Goal: Communication & Community: Ask a question

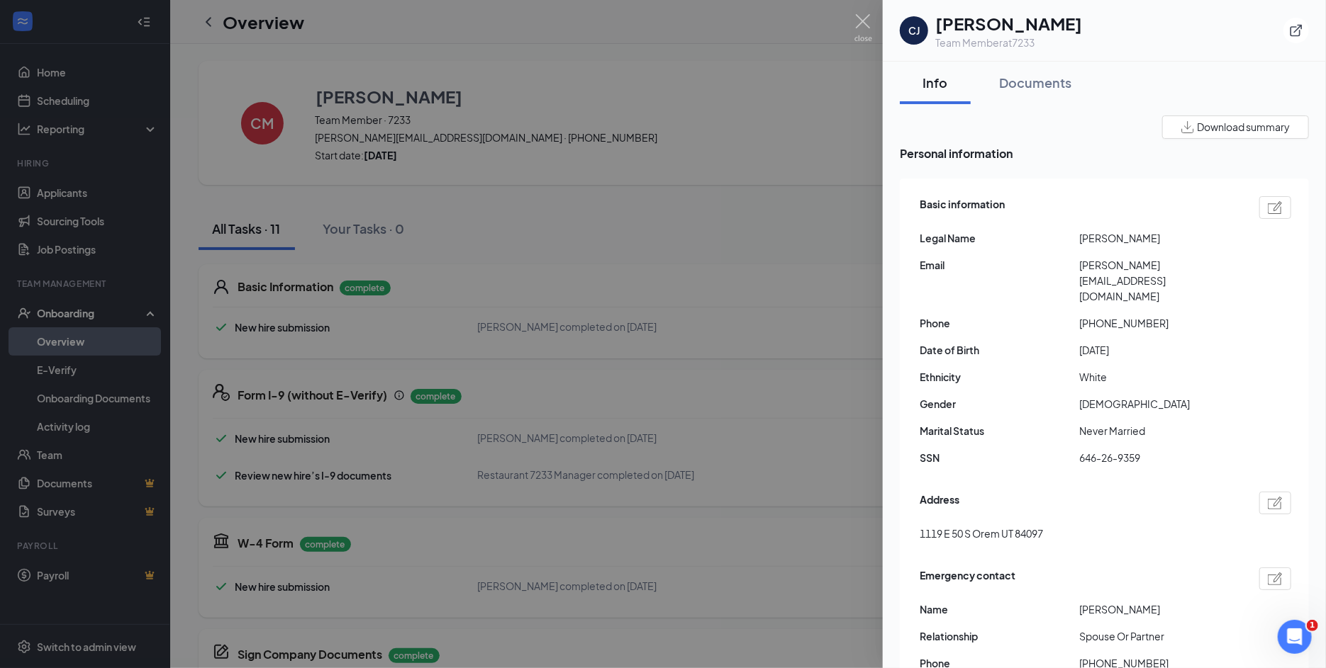
scroll to position [566, 0]
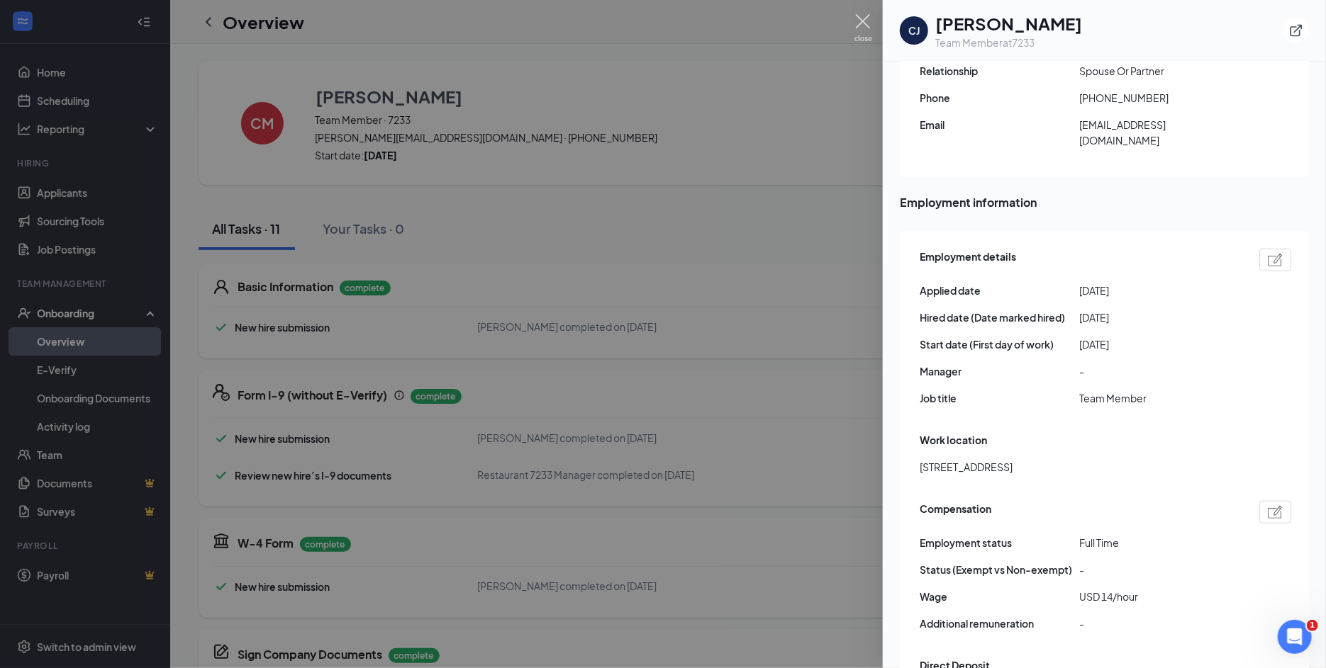
click at [865, 21] on img at bounding box center [863, 28] width 18 height 28
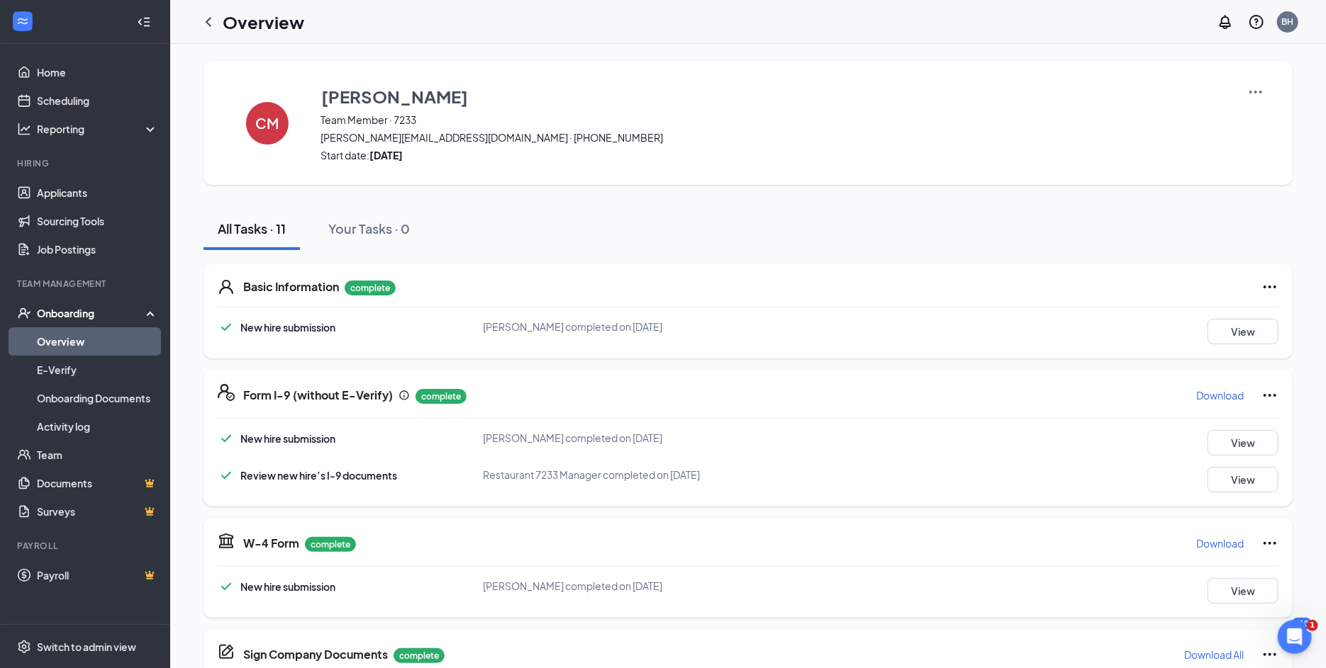
click at [78, 323] on div "Onboarding" at bounding box center [85, 313] width 170 height 28
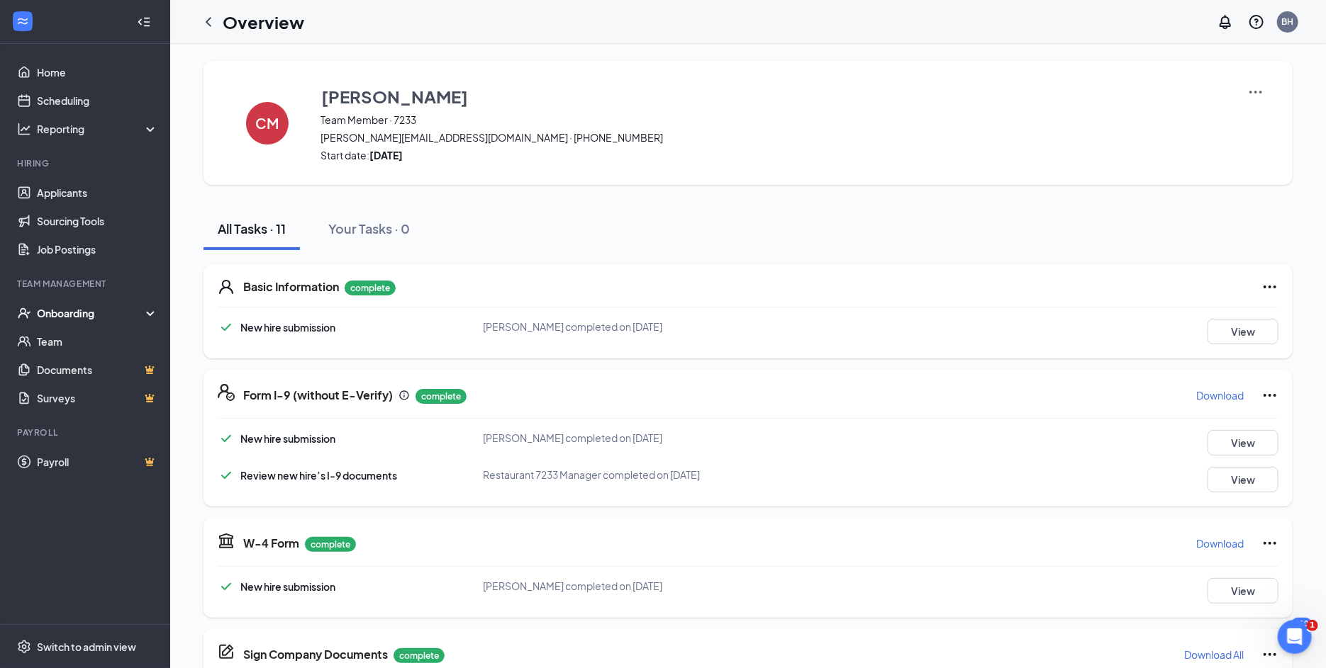
click at [77, 311] on div "Onboarding" at bounding box center [91, 313] width 109 height 14
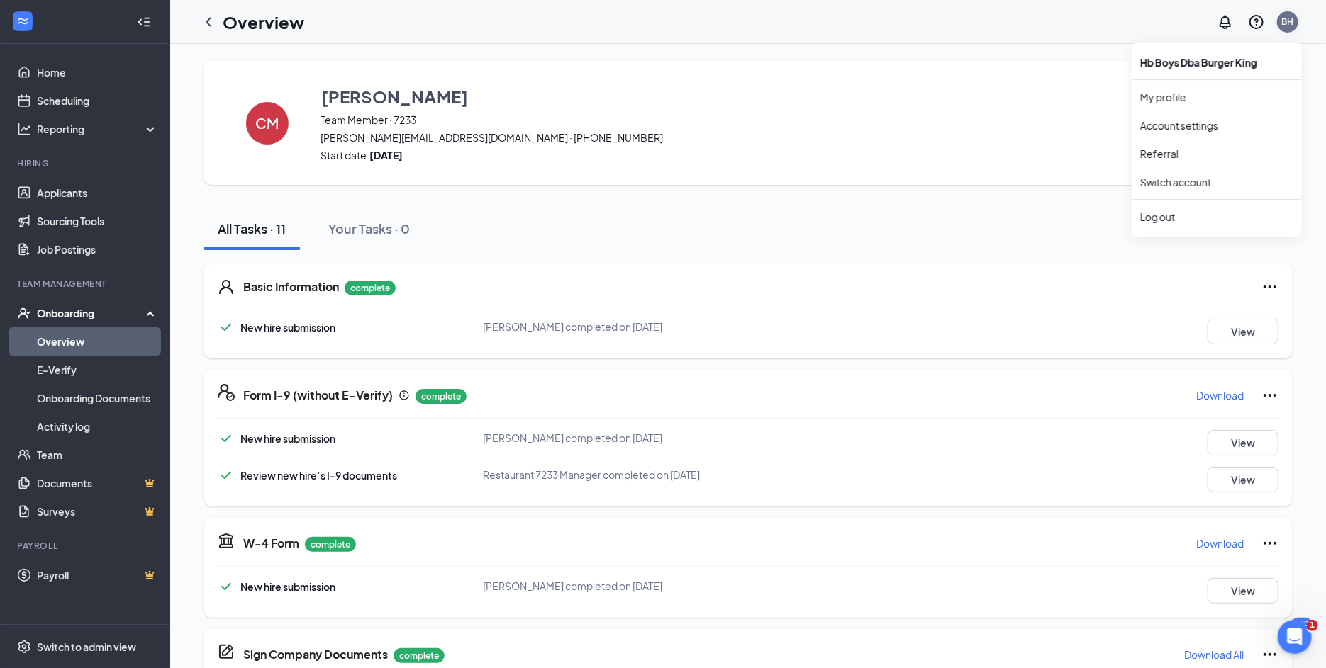
click at [1283, 23] on div "BH" at bounding box center [1288, 22] width 12 height 12
click at [1202, 176] on link "Switch account" at bounding box center [1175, 182] width 71 height 13
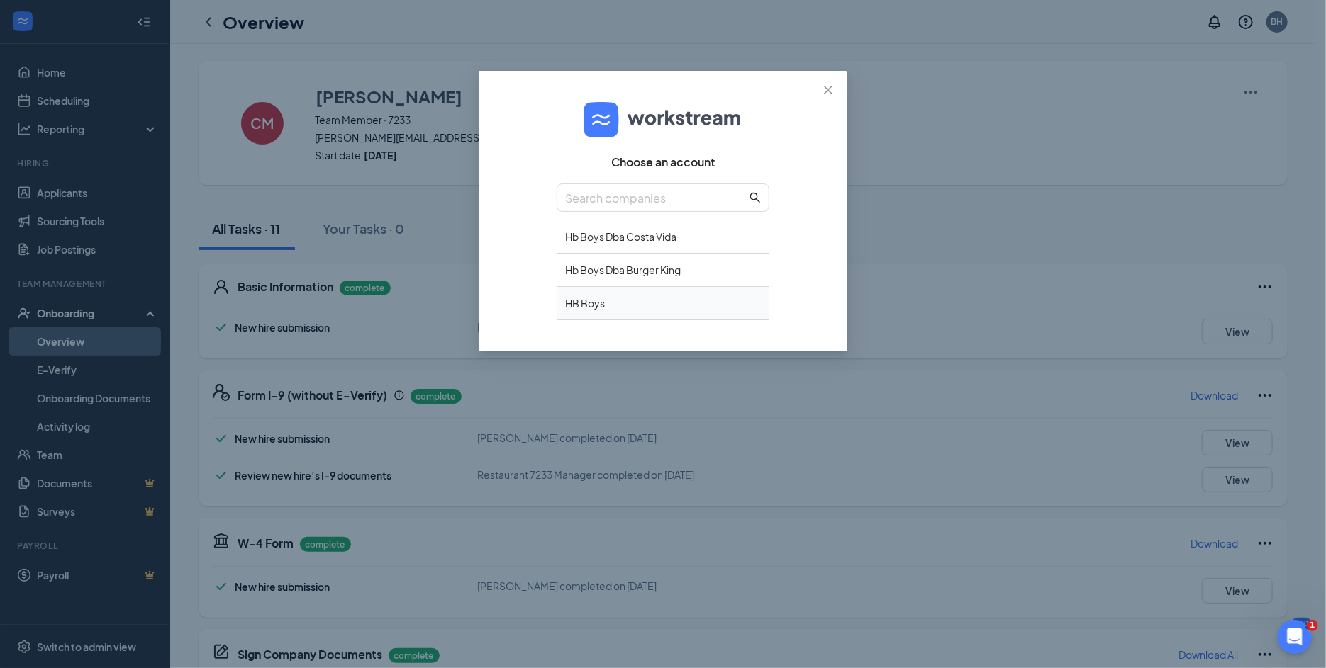
click at [590, 302] on div "HB Boys" at bounding box center [662, 303] width 213 height 33
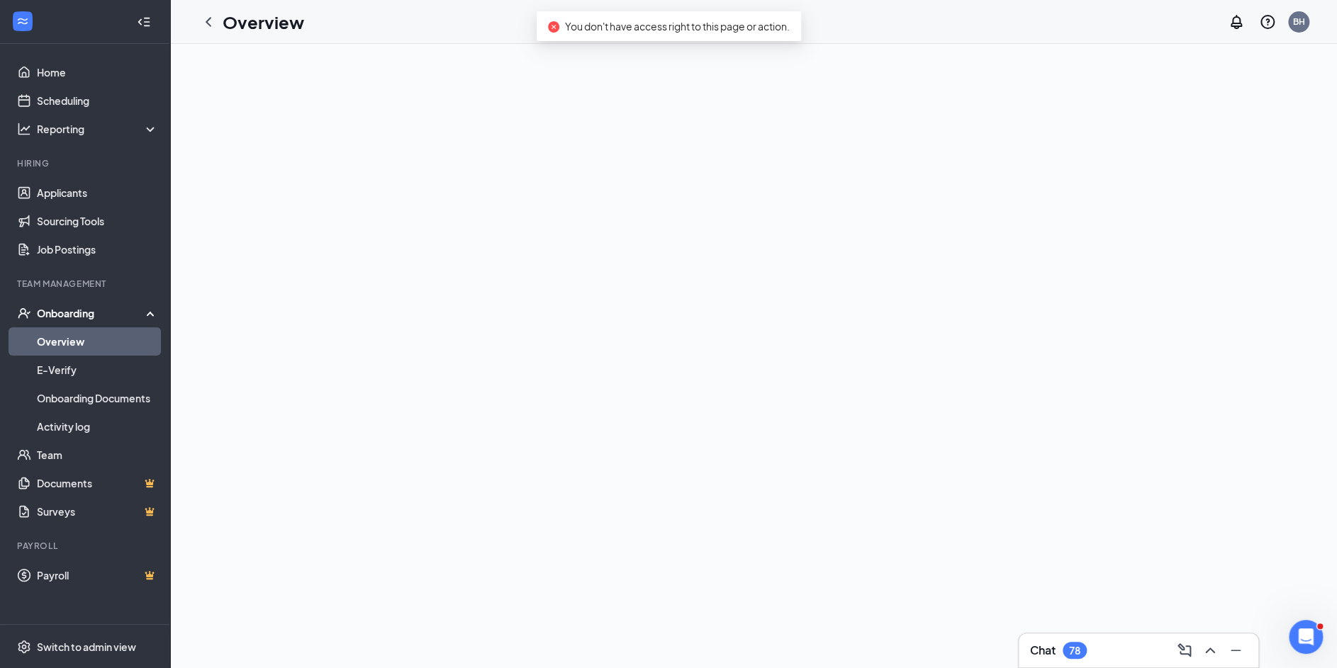
click at [77, 337] on link "Overview" at bounding box center [97, 341] width 121 height 28
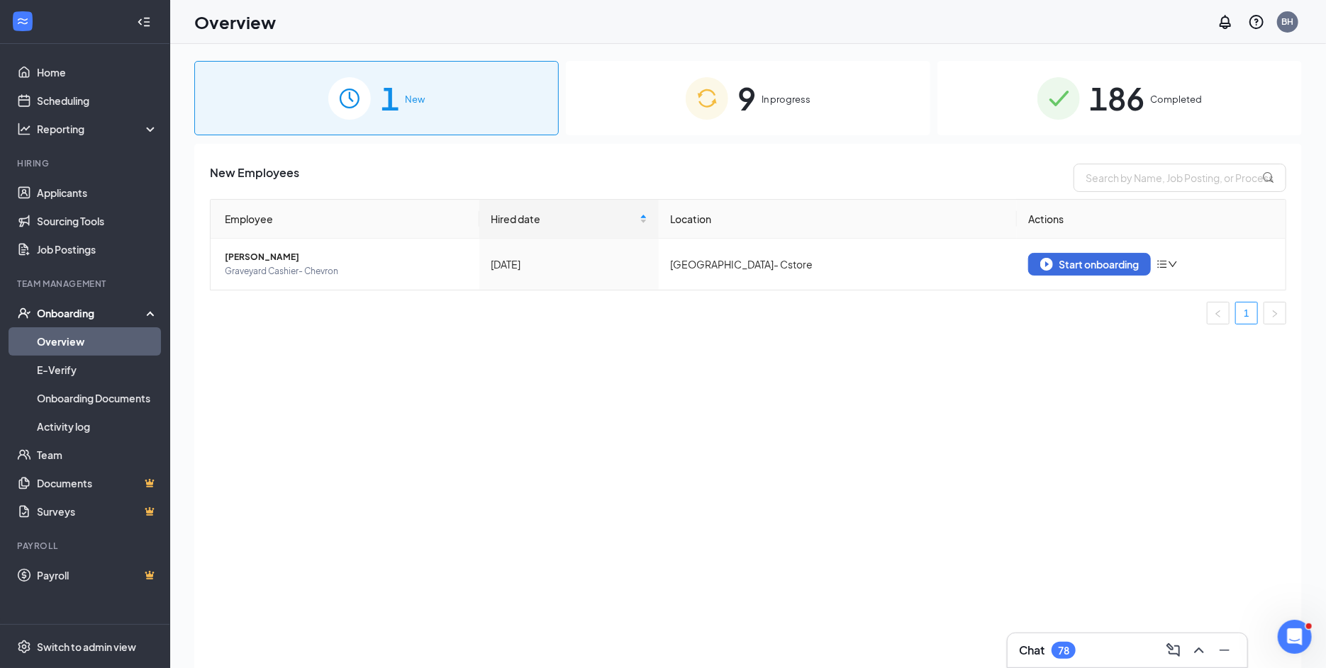
click at [775, 82] on div "9 In progress" at bounding box center [748, 98] width 364 height 74
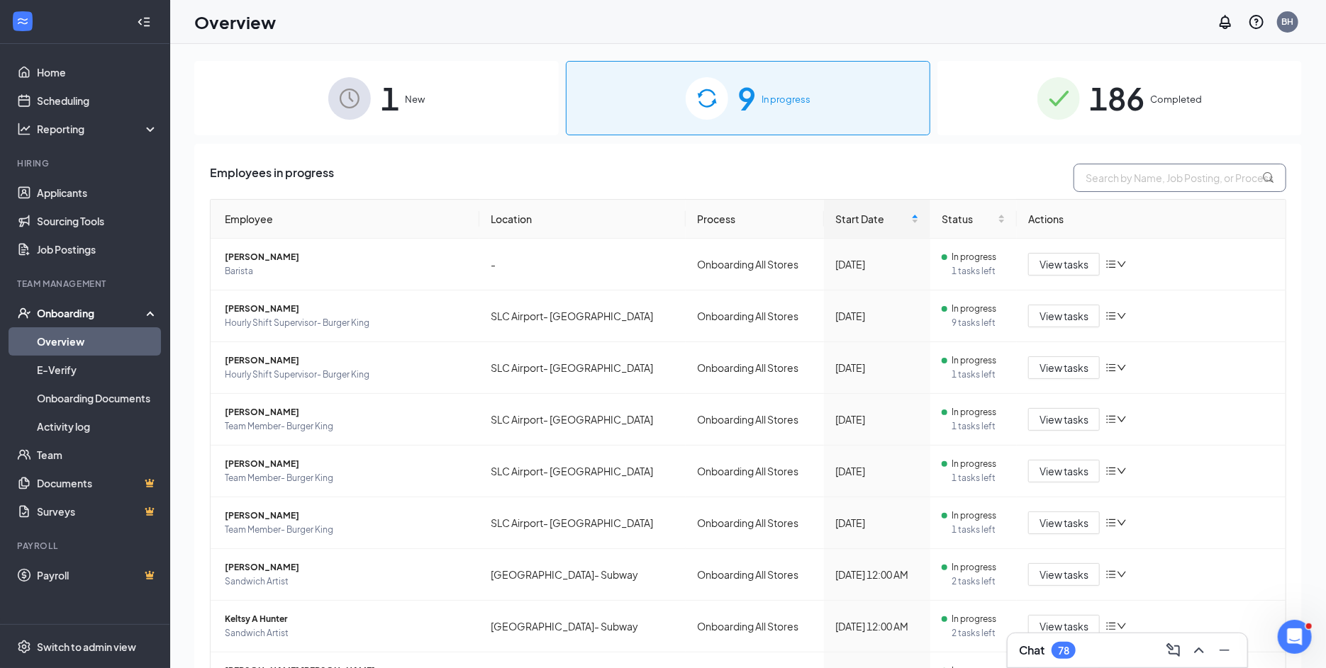
click at [1143, 178] on input "text" at bounding box center [1179, 178] width 213 height 28
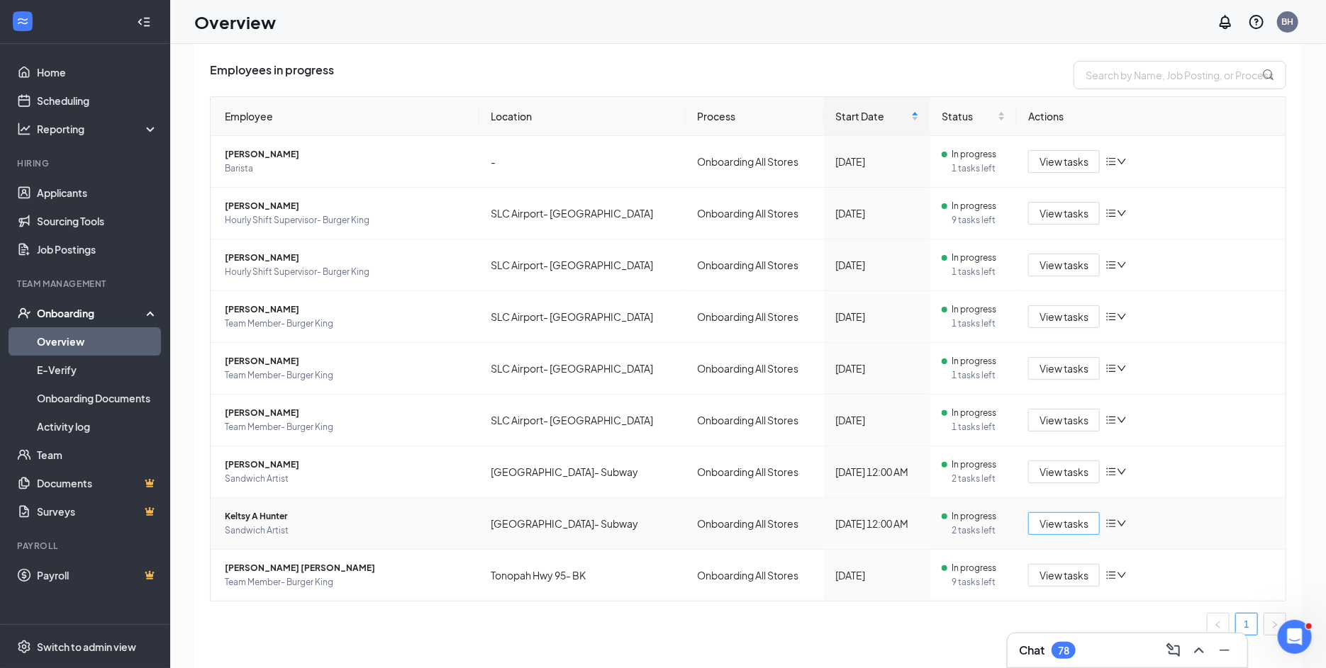
scroll to position [21, 0]
click at [1053, 522] on span "View tasks" at bounding box center [1063, 523] width 49 height 16
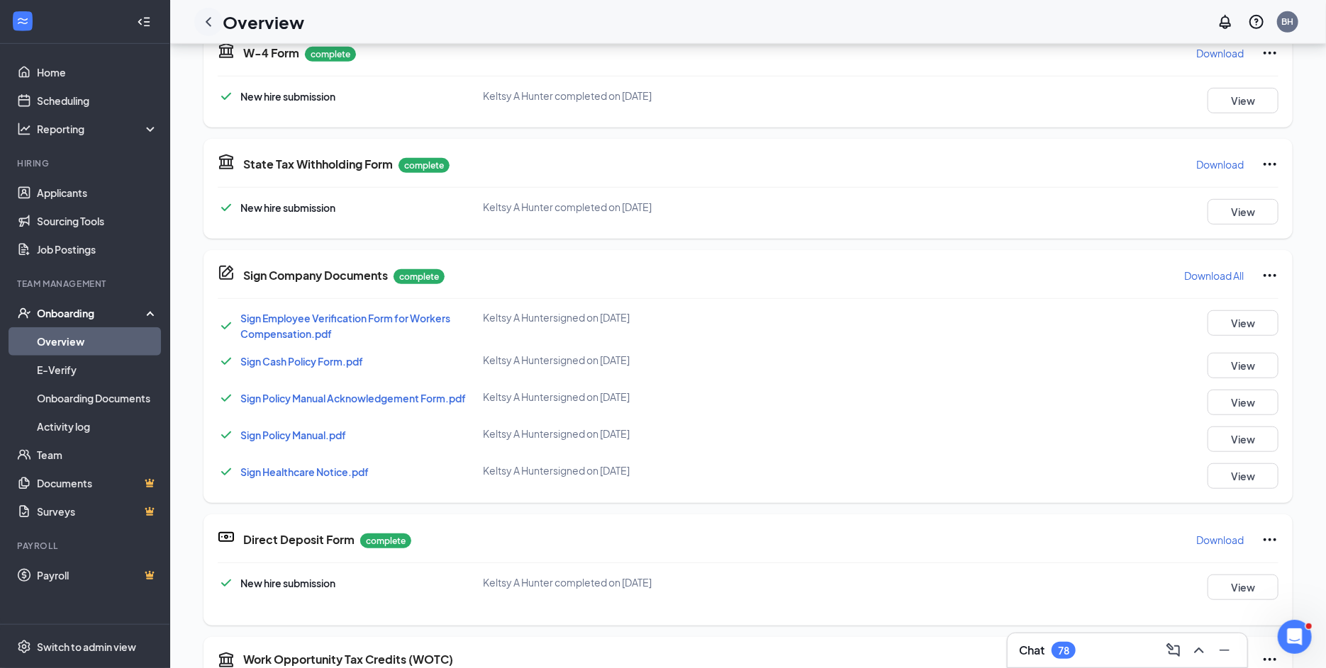
click at [208, 22] on icon "ChevronLeft" at bounding box center [209, 21] width 6 height 9
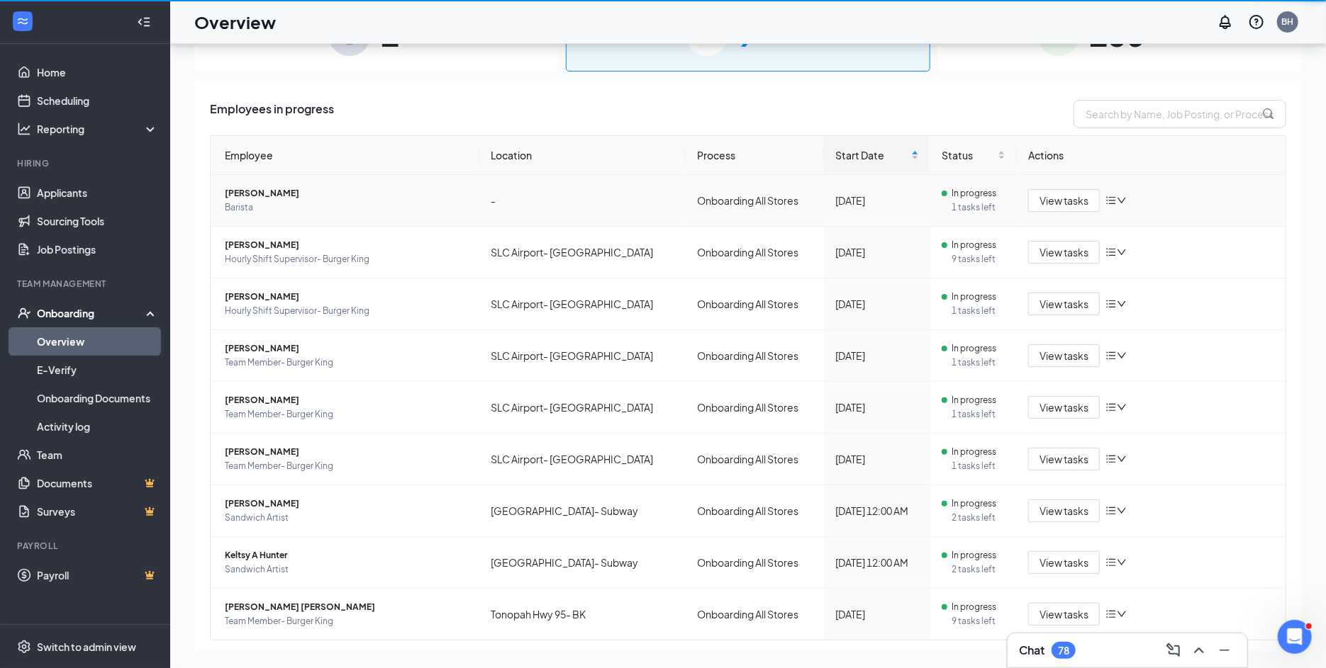
scroll to position [64, 0]
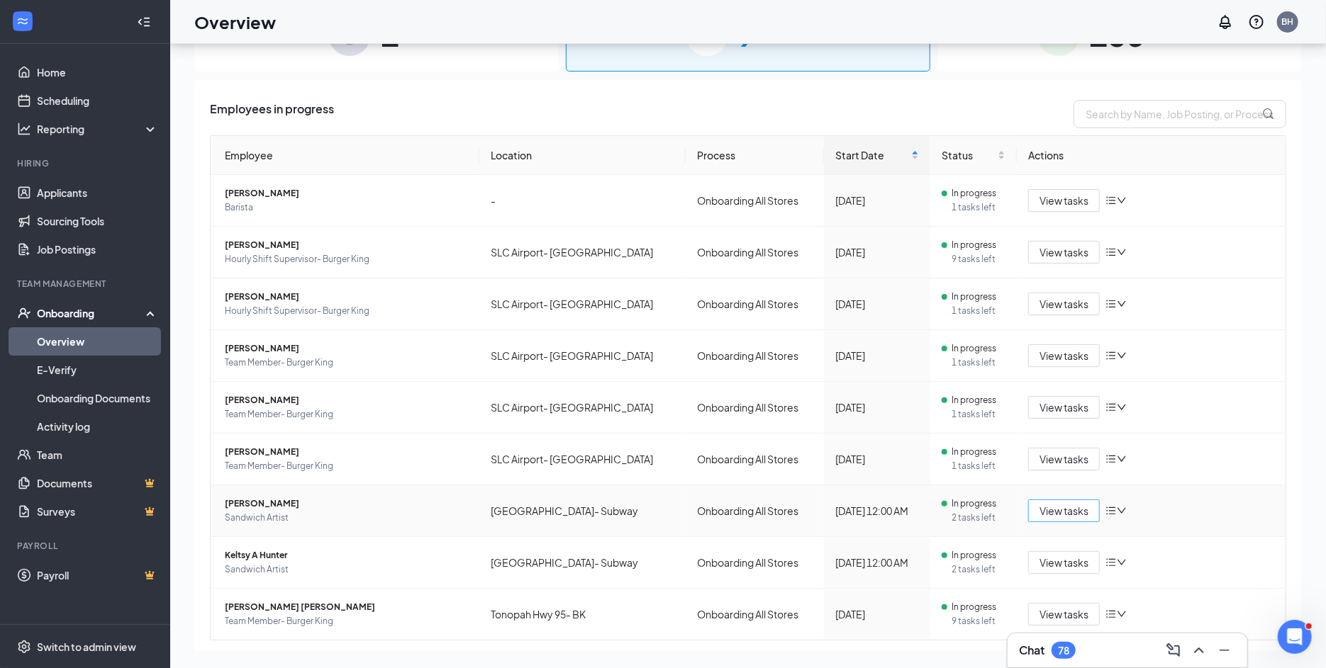
click at [1046, 510] on span "View tasks" at bounding box center [1063, 511] width 49 height 16
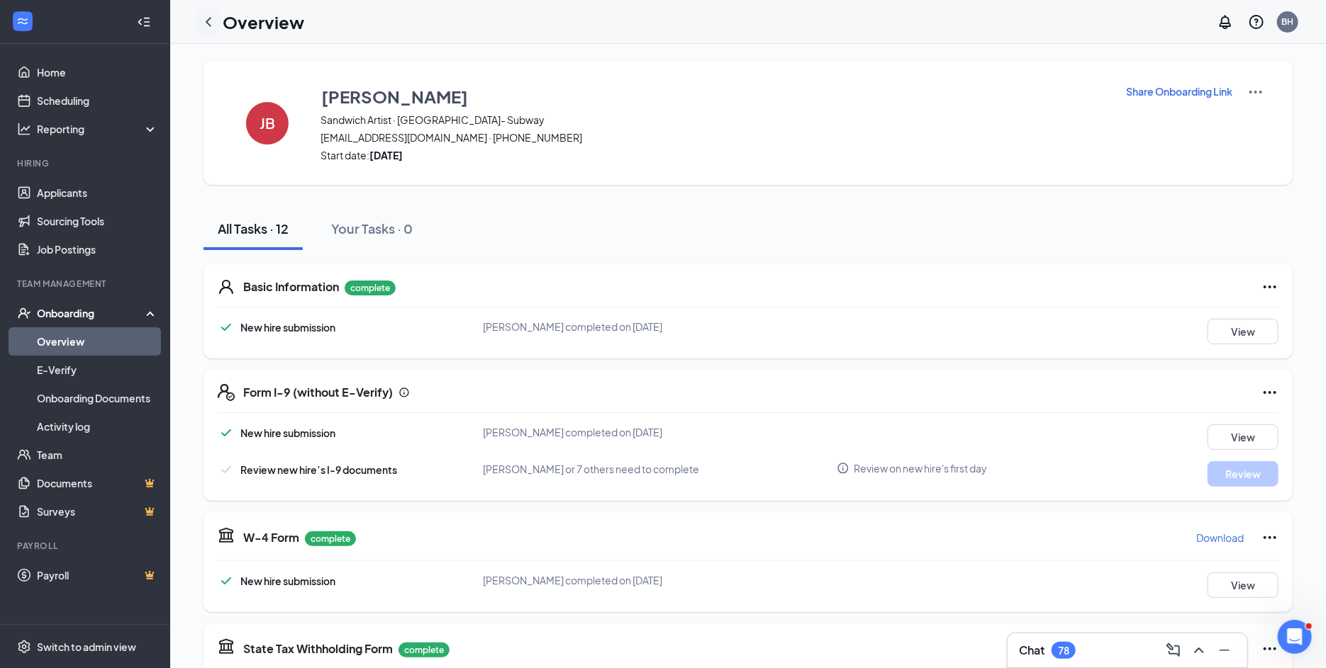
click at [208, 19] on icon "ChevronLeft" at bounding box center [209, 21] width 6 height 9
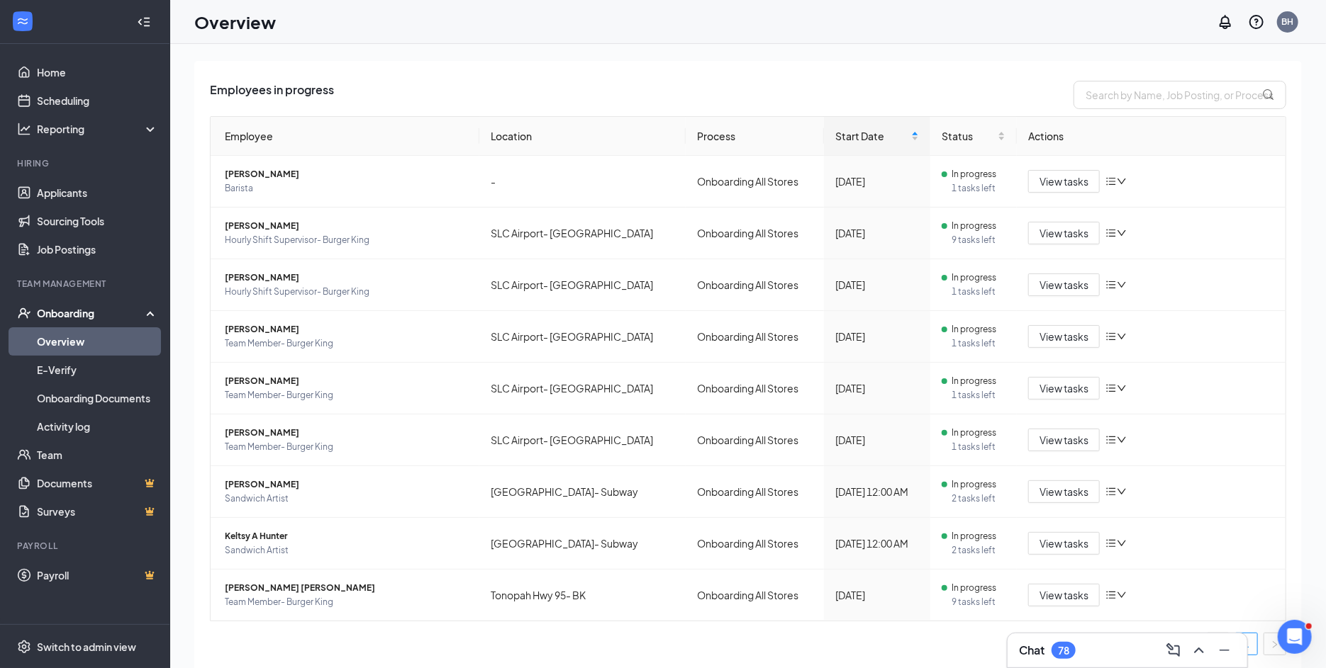
click at [663, 633] on ul "1" at bounding box center [748, 644] width 1076 height 23
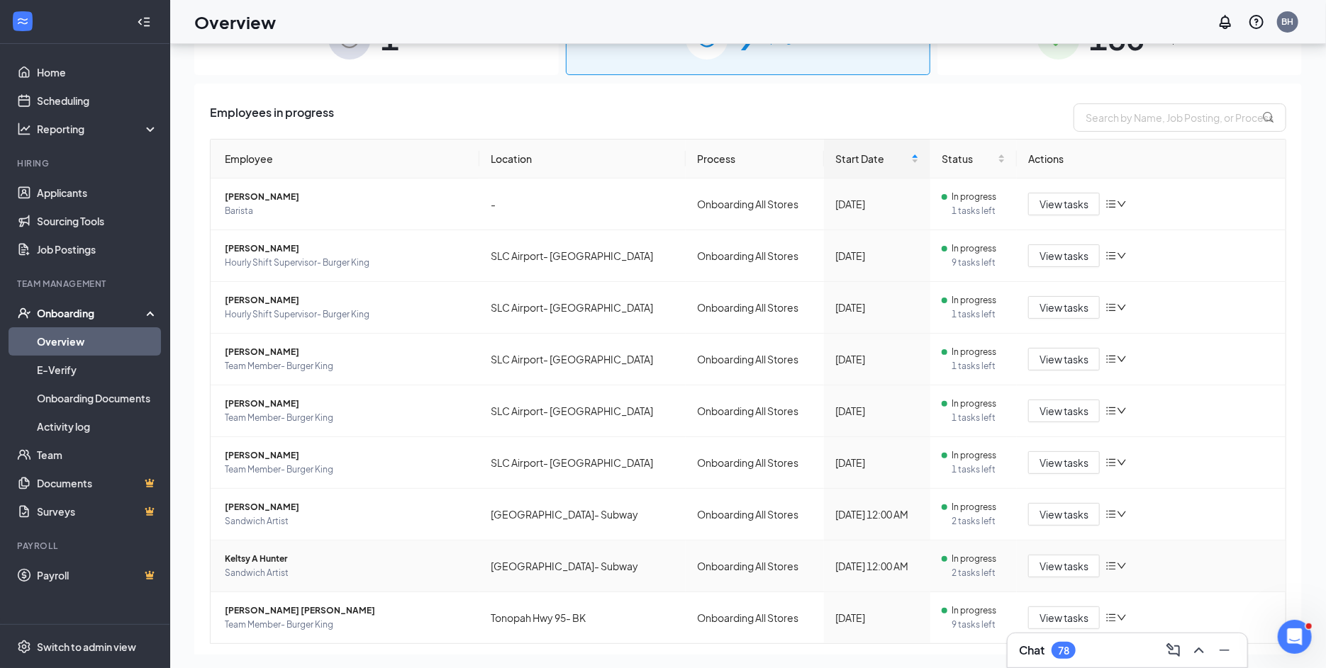
click at [261, 559] on span "Keltsy A Hunter" at bounding box center [346, 559] width 243 height 14
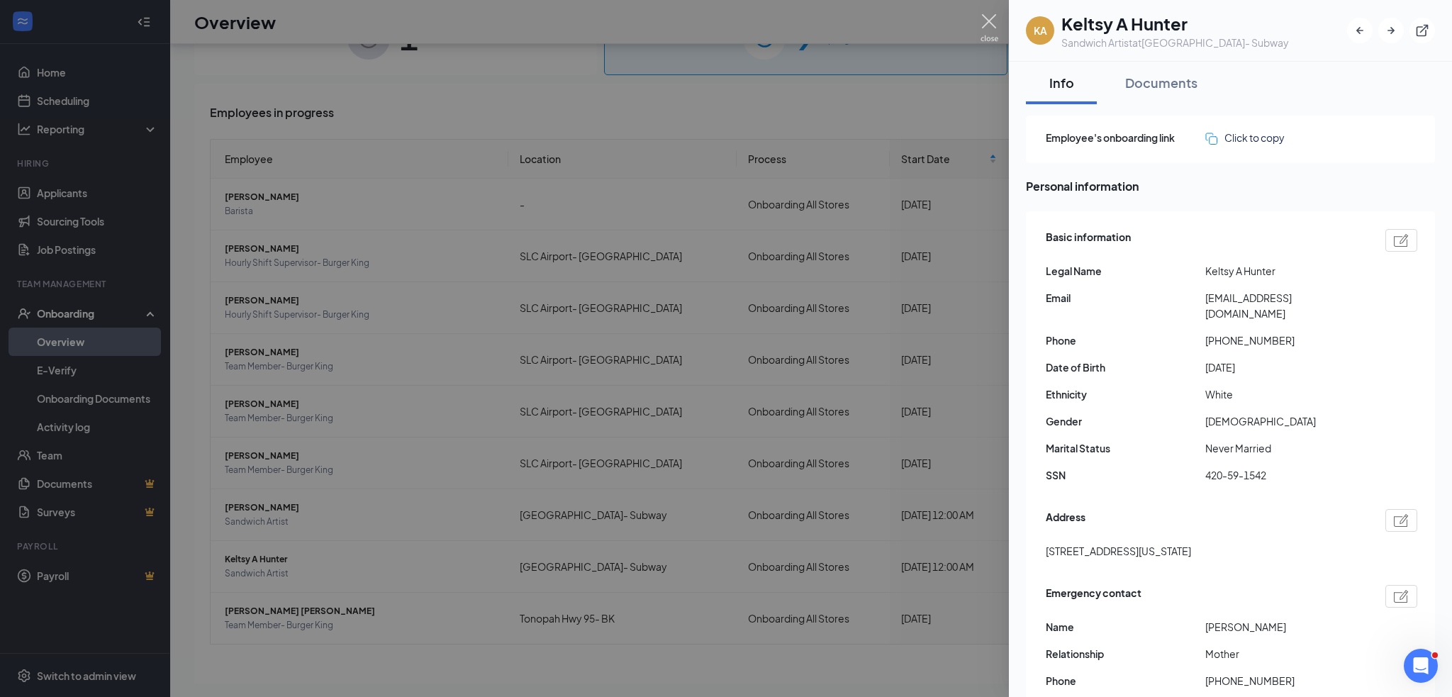
click at [994, 16] on img at bounding box center [989, 28] width 18 height 28
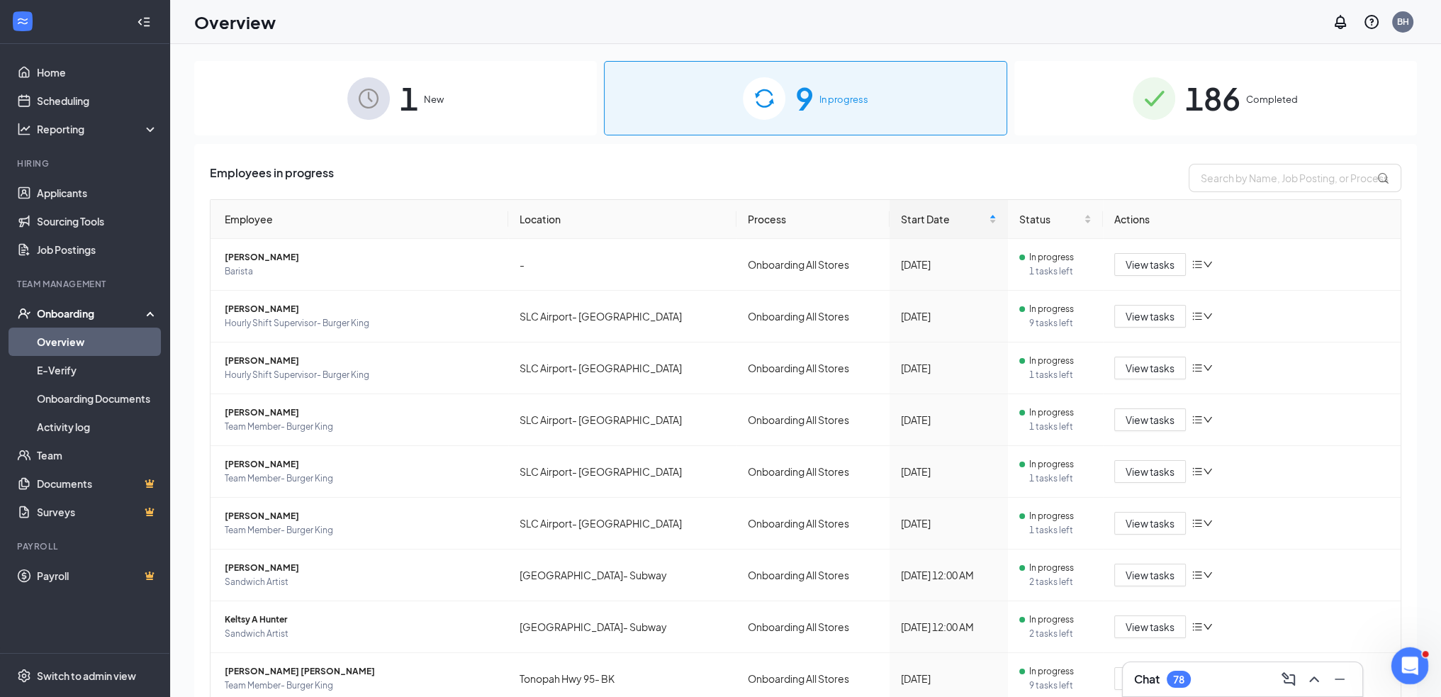
click at [1336, 661] on icon "Open Intercom Messenger" at bounding box center [1407, 663] width 23 height 23
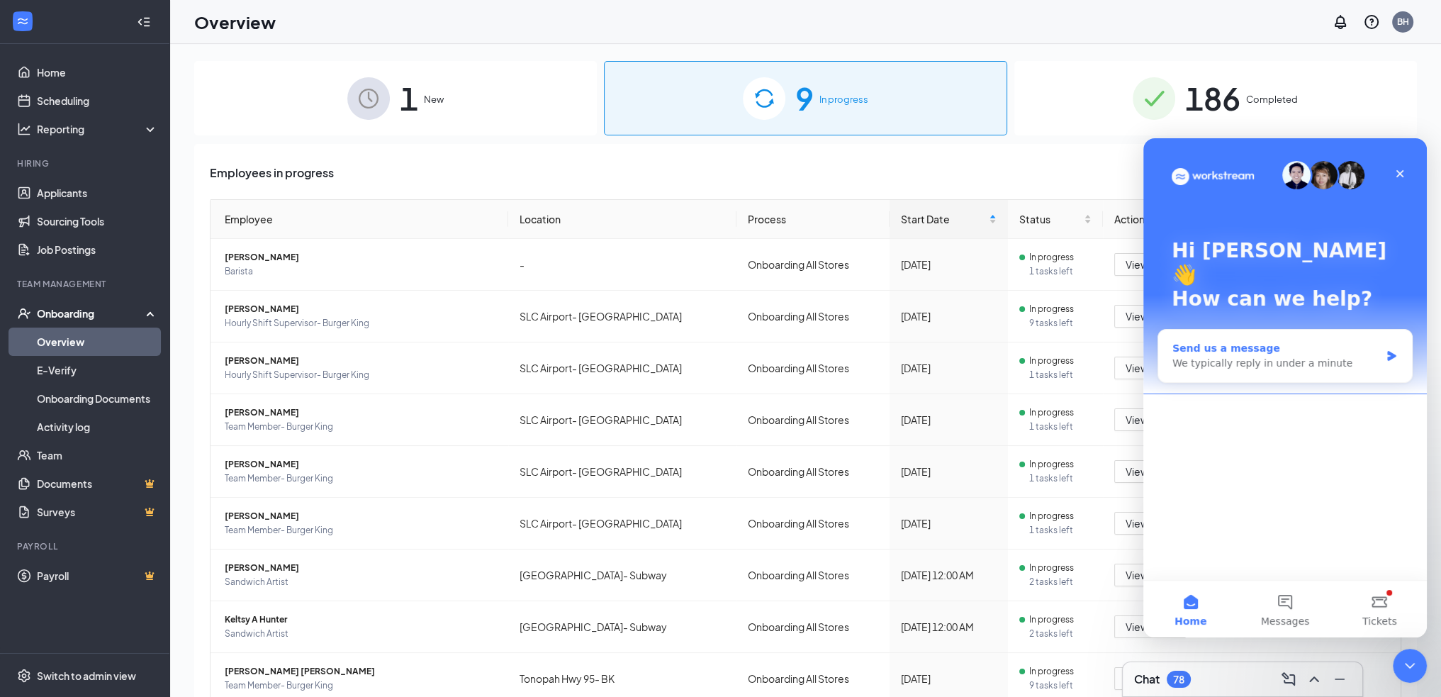
click at [1214, 356] on div "We typically reply in under a minute" at bounding box center [1276, 363] width 208 height 15
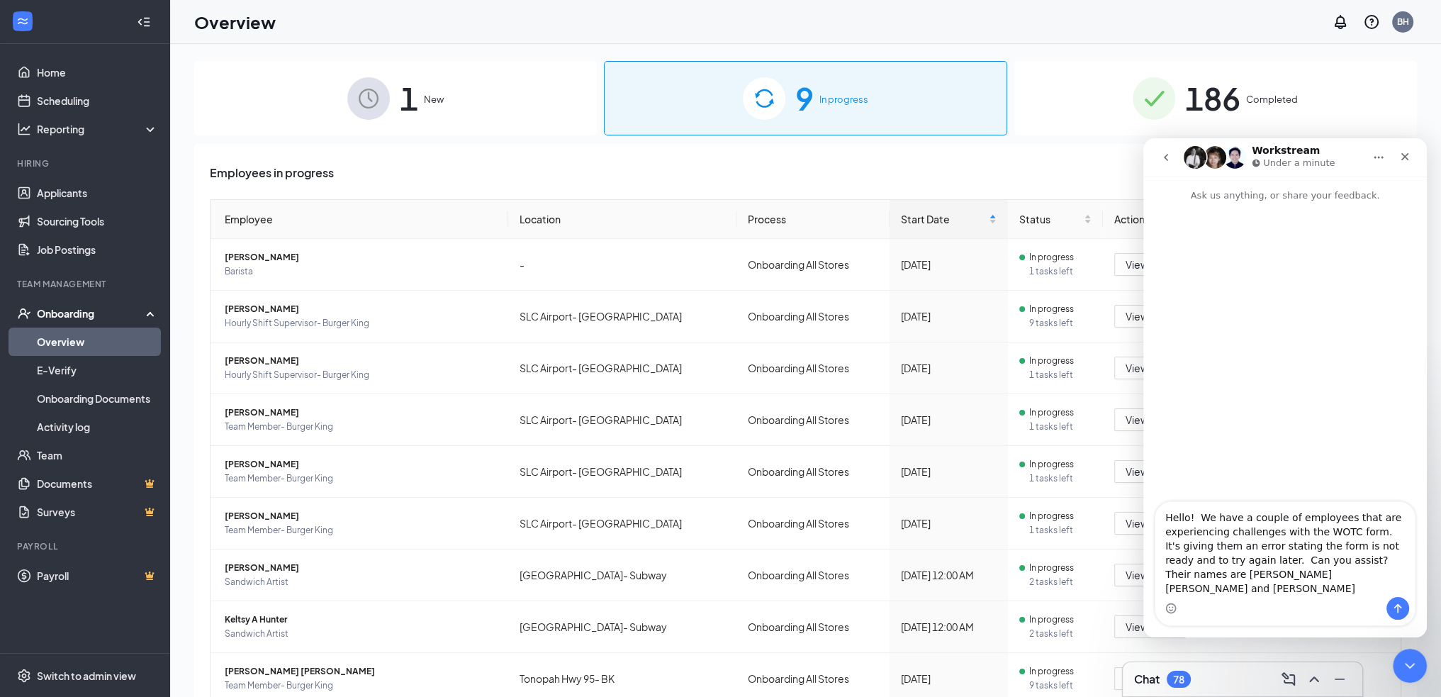
type textarea "Hello! We have a couple of employees that are experiencing challenges with the …"
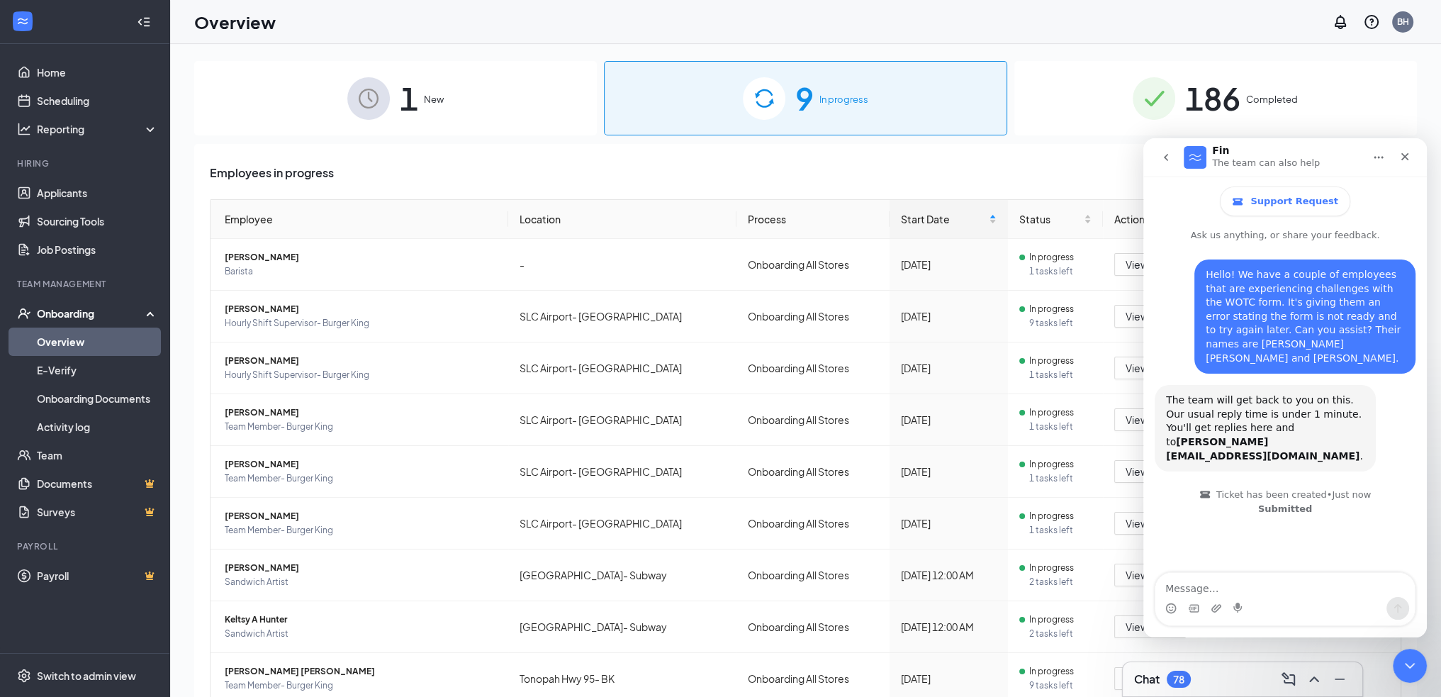
click at [1285, 531] on div "Hello! We have a couple of employees that are experiencing challenges with the …" at bounding box center [1285, 408] width 284 height 332
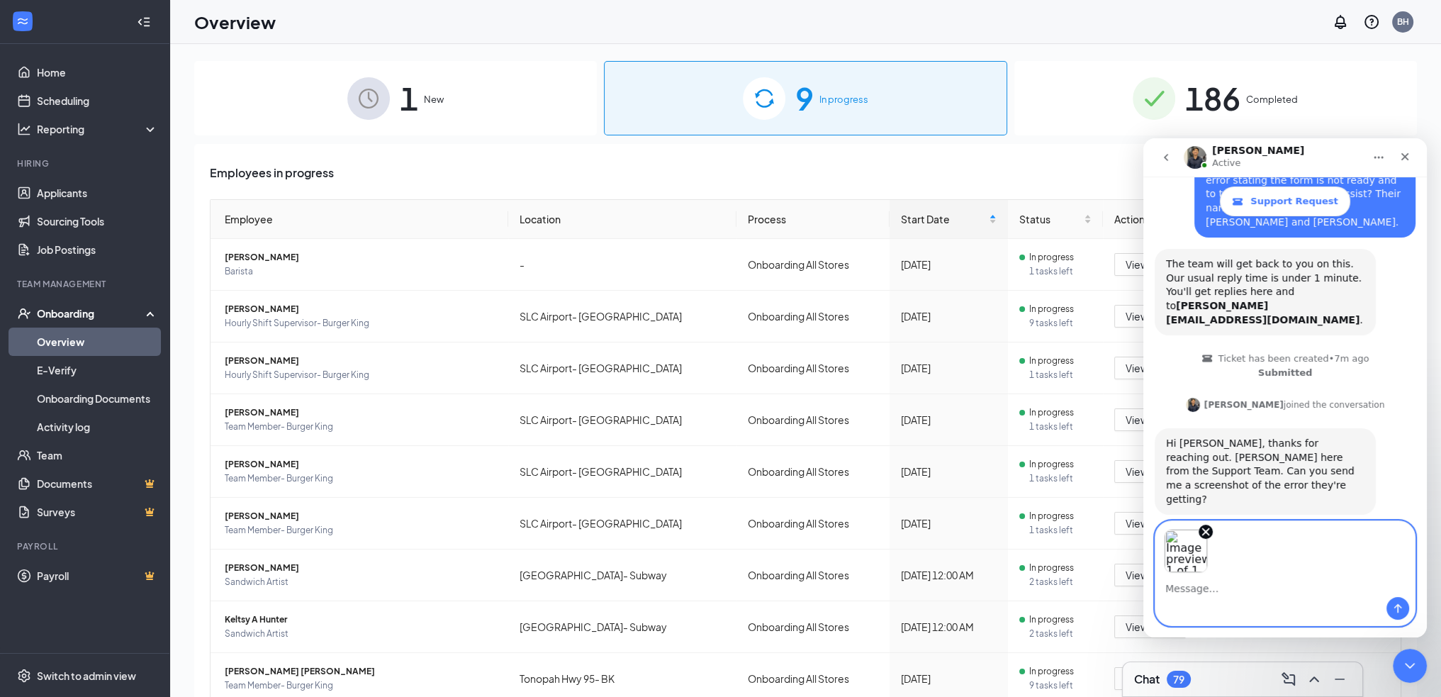
scroll to position [138, 0]
click at [1188, 557] on img "Image previews" at bounding box center [1186, 551] width 44 height 44
click at [1336, 607] on icon "Send a message…" at bounding box center [1398, 608] width 8 height 9
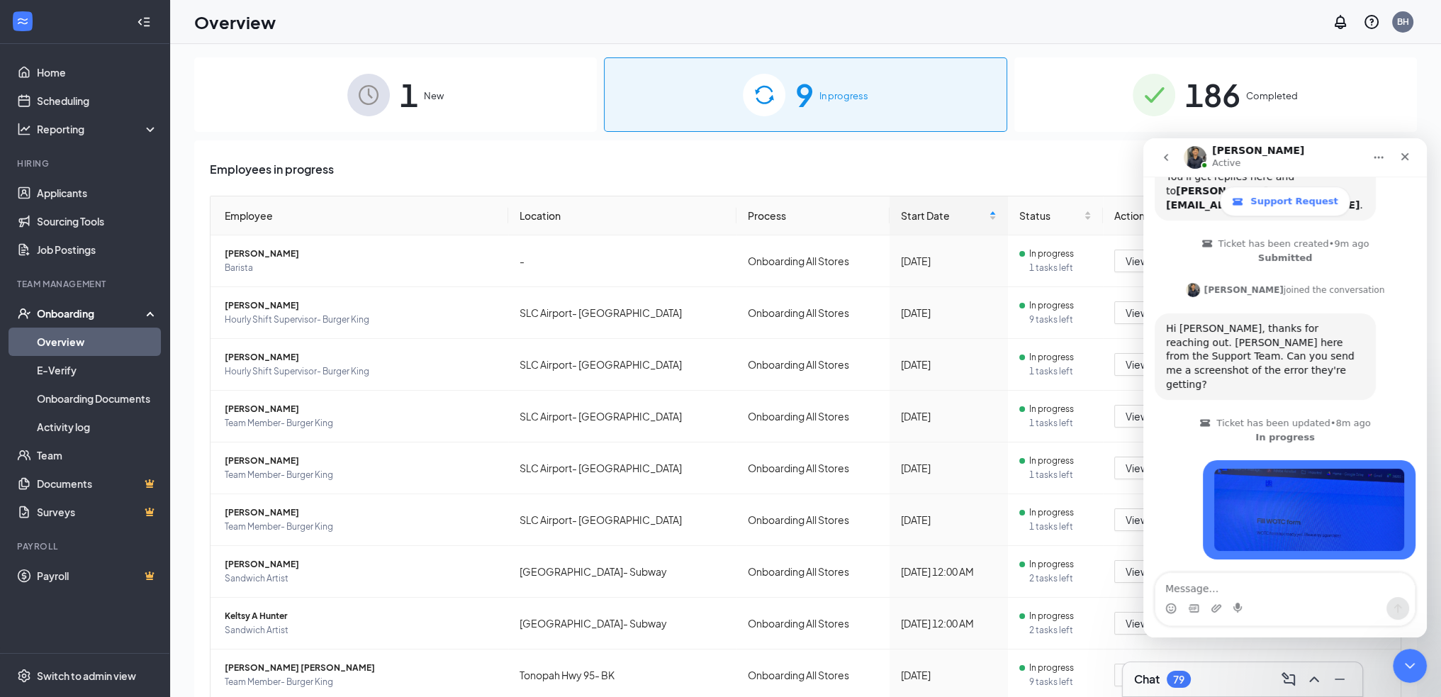
scroll to position [281, 0]
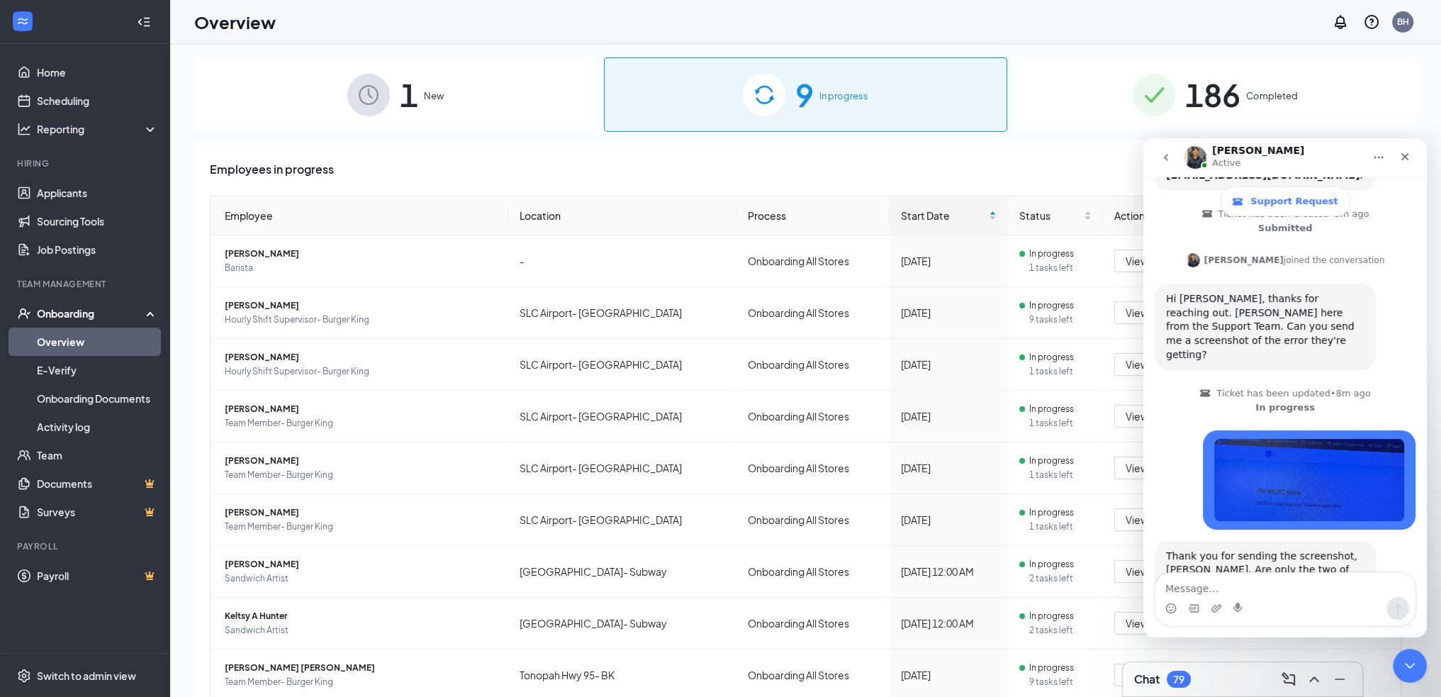
click at [1187, 586] on textarea "Message…" at bounding box center [1284, 585] width 259 height 24
type textarea "T"
type textarea "I"
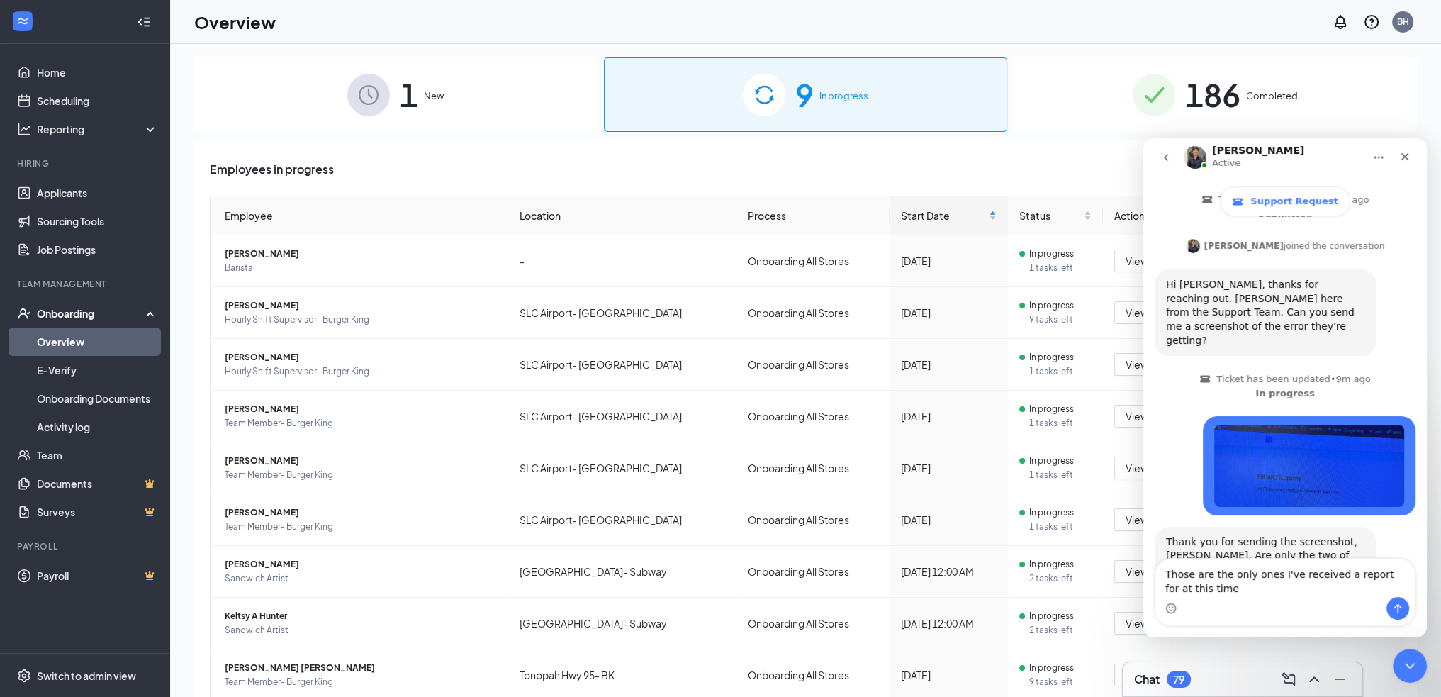
type textarea "Those are the only ones I've received a report for at this time."
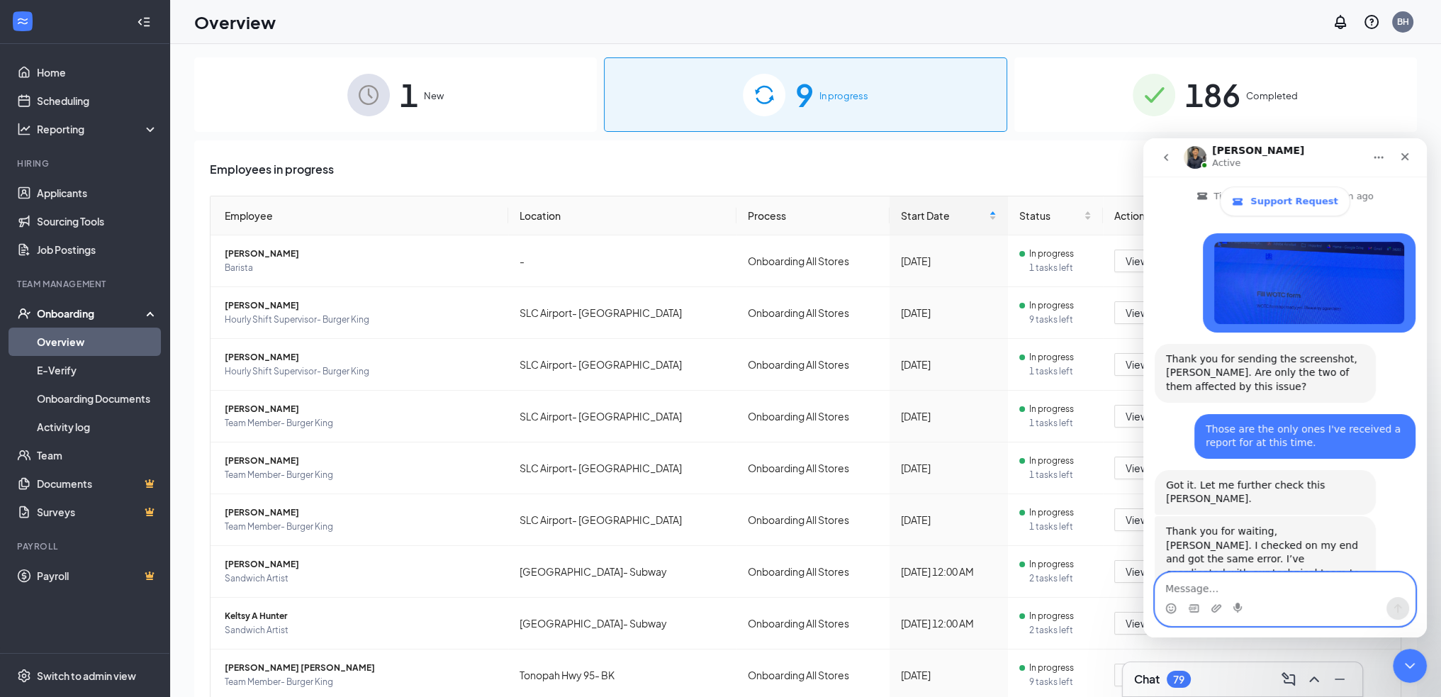
scroll to position [481, 0]
